Goal: Find specific page/section: Find specific page/section

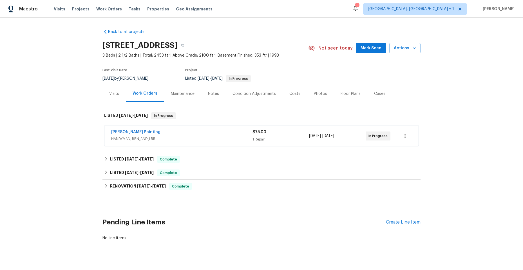
click at [187, 134] on div "[PERSON_NAME] Painting" at bounding box center [181, 132] width 141 height 7
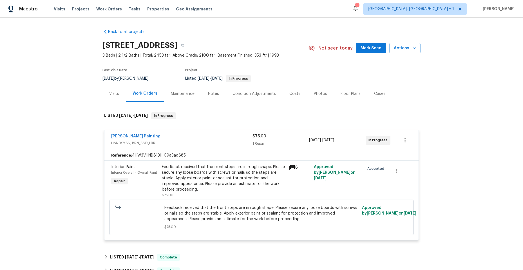
click at [291, 166] on icon at bounding box center [292, 168] width 6 height 6
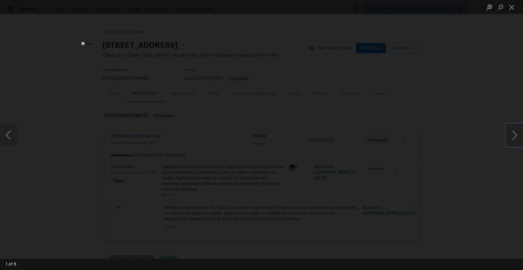
click at [514, 134] on button "Next image" at bounding box center [515, 135] width 17 height 23
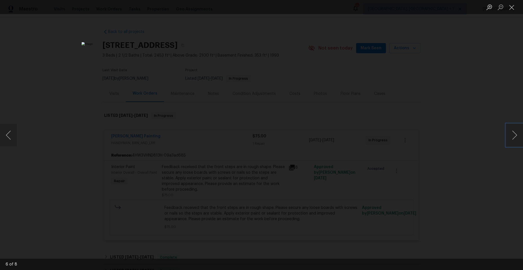
click at [514, 134] on button "Next image" at bounding box center [515, 135] width 17 height 23
click at [511, 7] on button "Close lightbox" at bounding box center [512, 7] width 11 height 10
